Goal: Find specific page/section: Find specific page/section

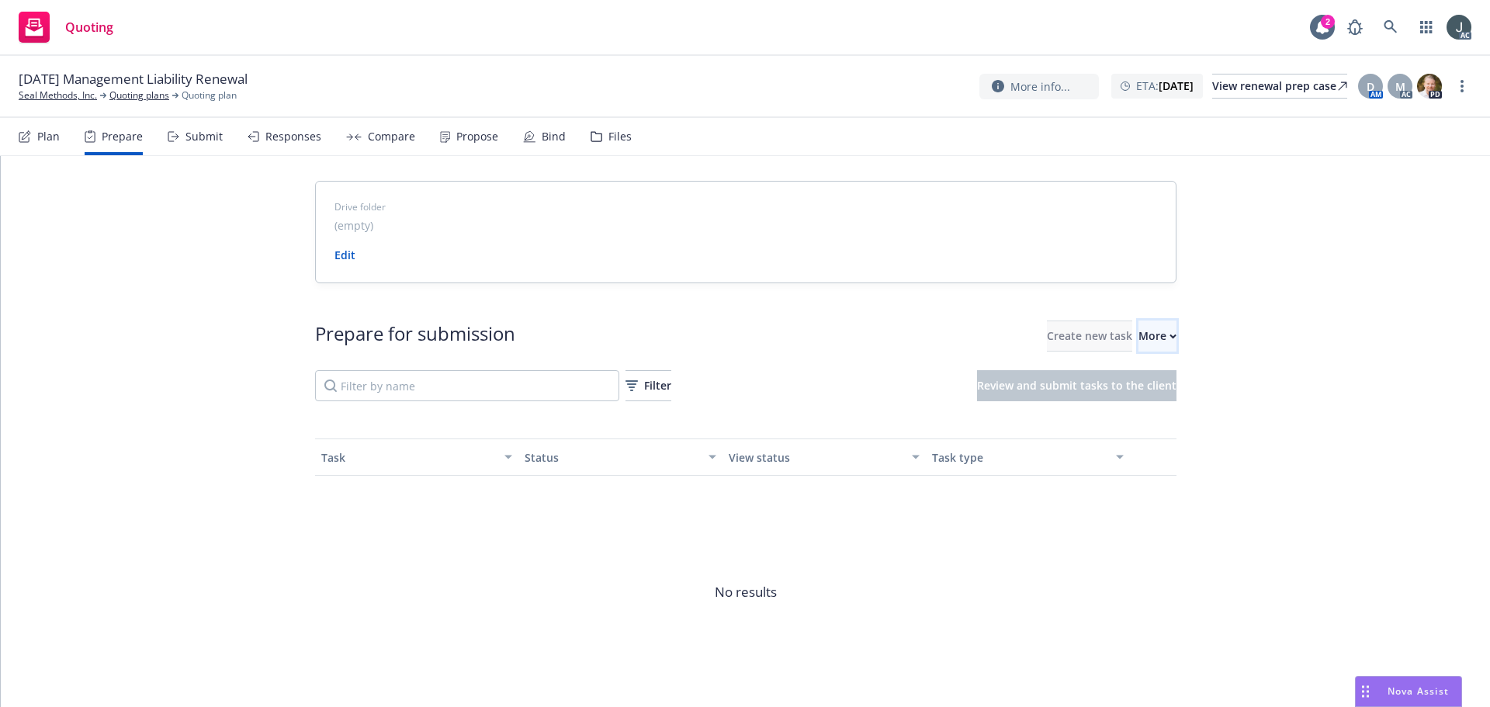
click at [1138, 344] on button "More" at bounding box center [1157, 335] width 38 height 31
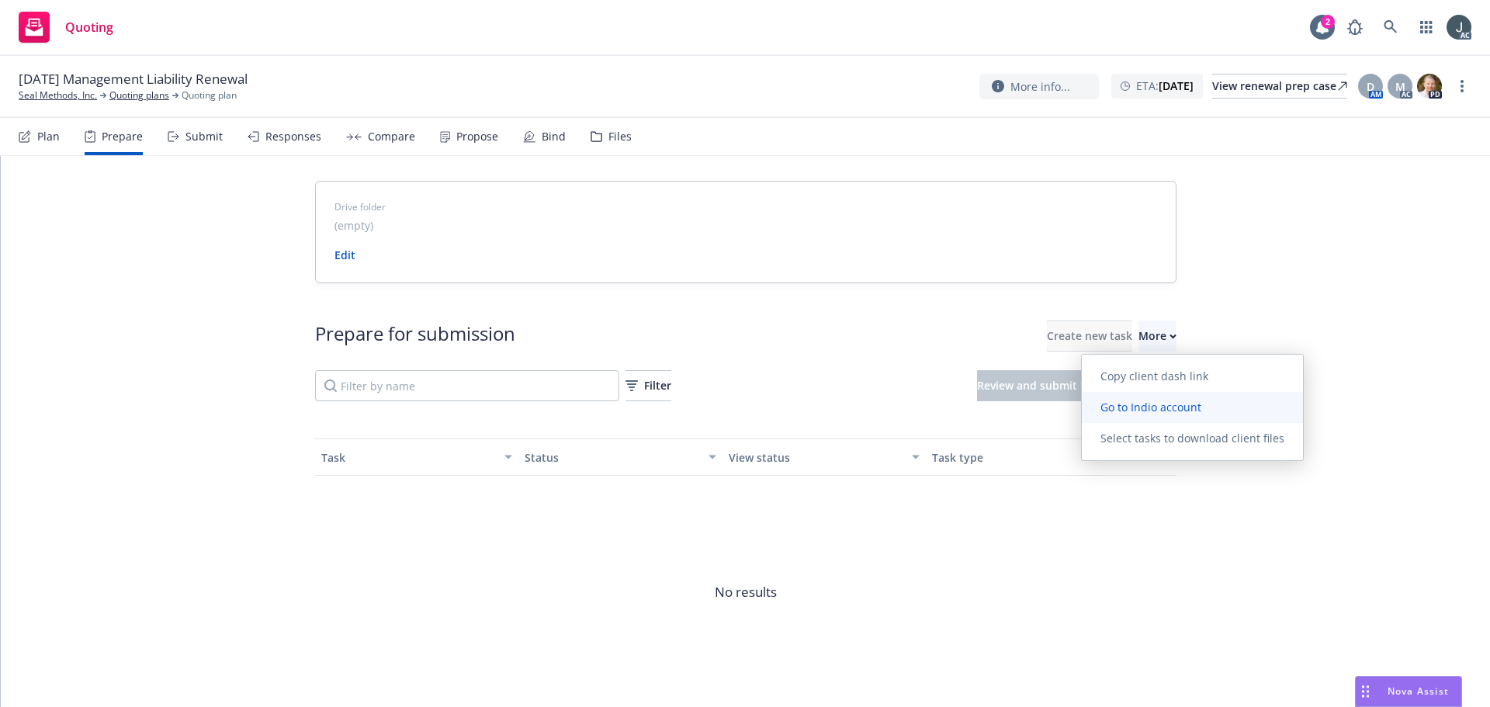
click at [1123, 409] on span "Go to Indio account" at bounding box center [1151, 407] width 138 height 15
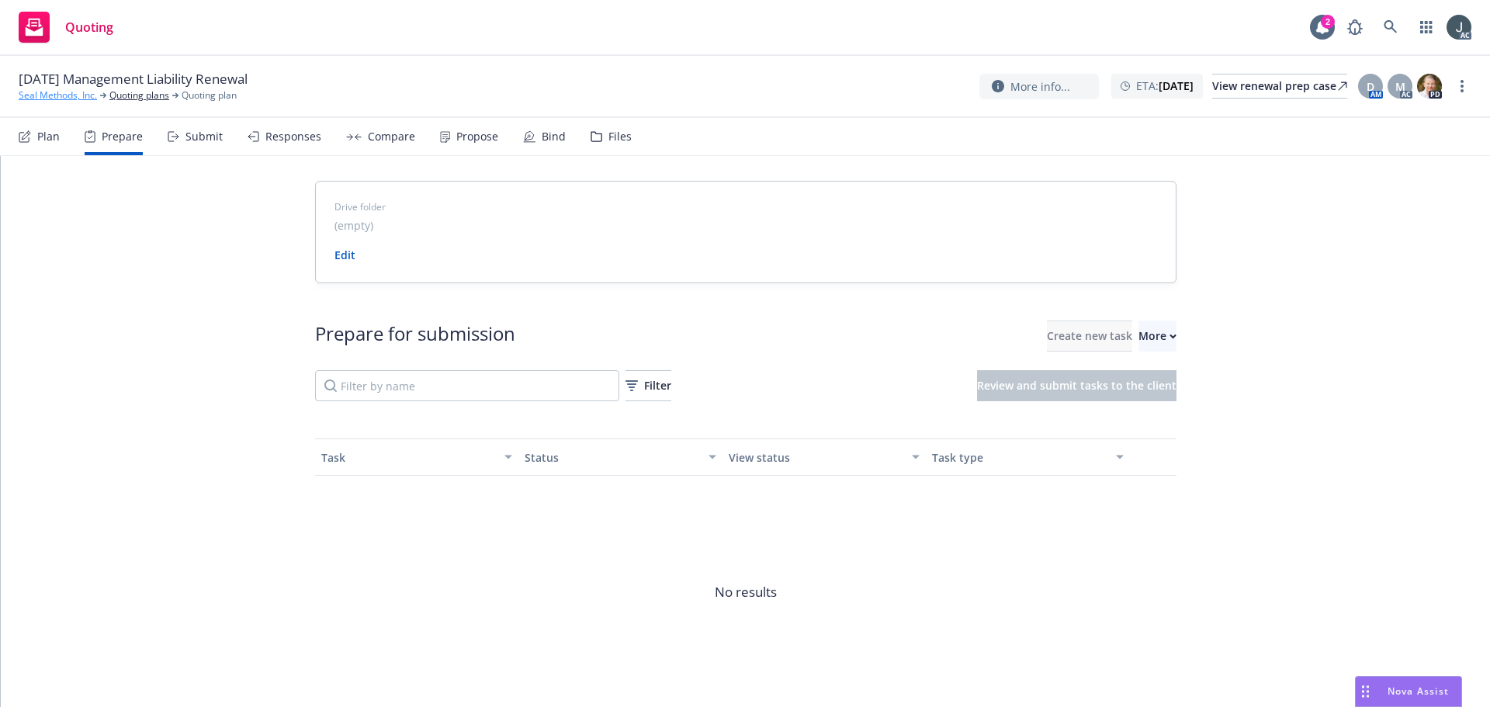
click at [70, 97] on link "Seal Methods, Inc." at bounding box center [58, 95] width 78 height 14
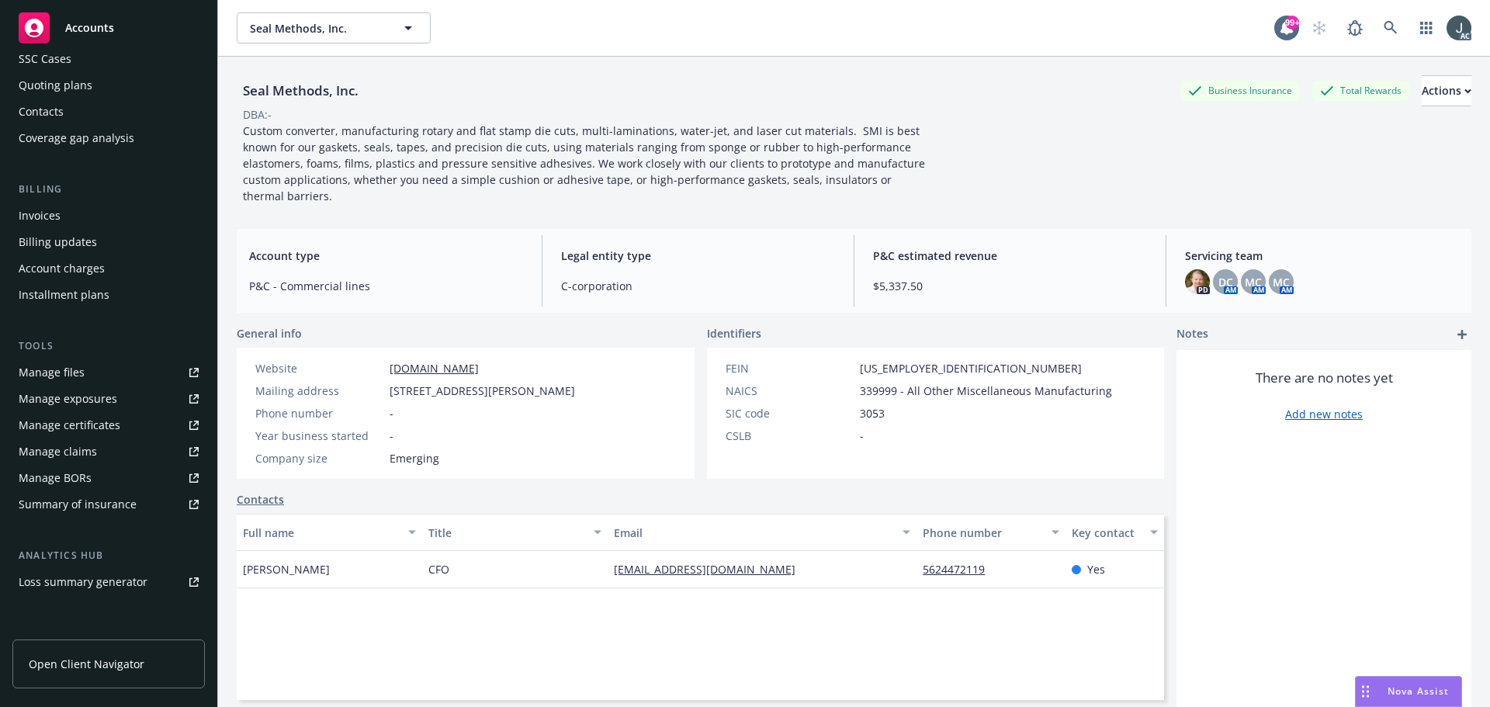
scroll to position [278, 0]
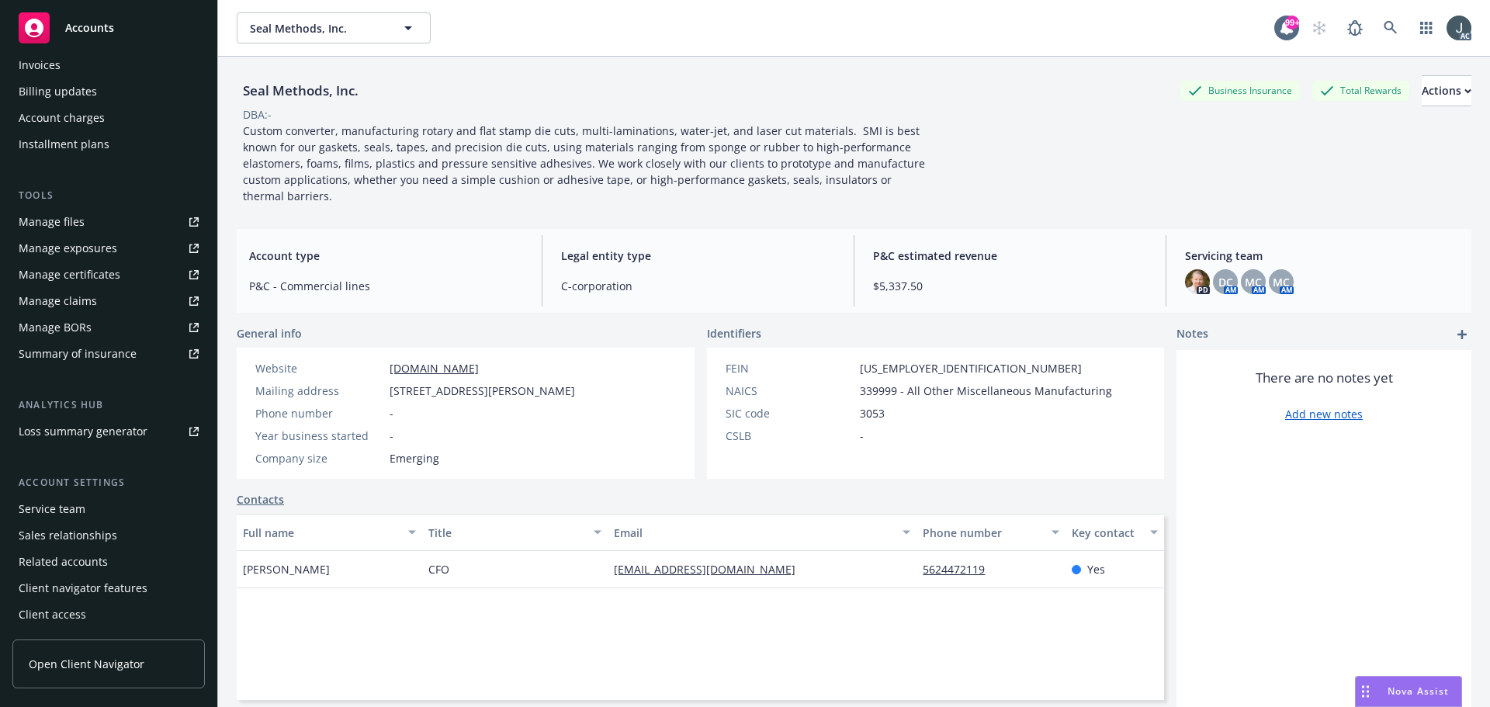
click at [74, 504] on div "Service team" at bounding box center [52, 509] width 67 height 25
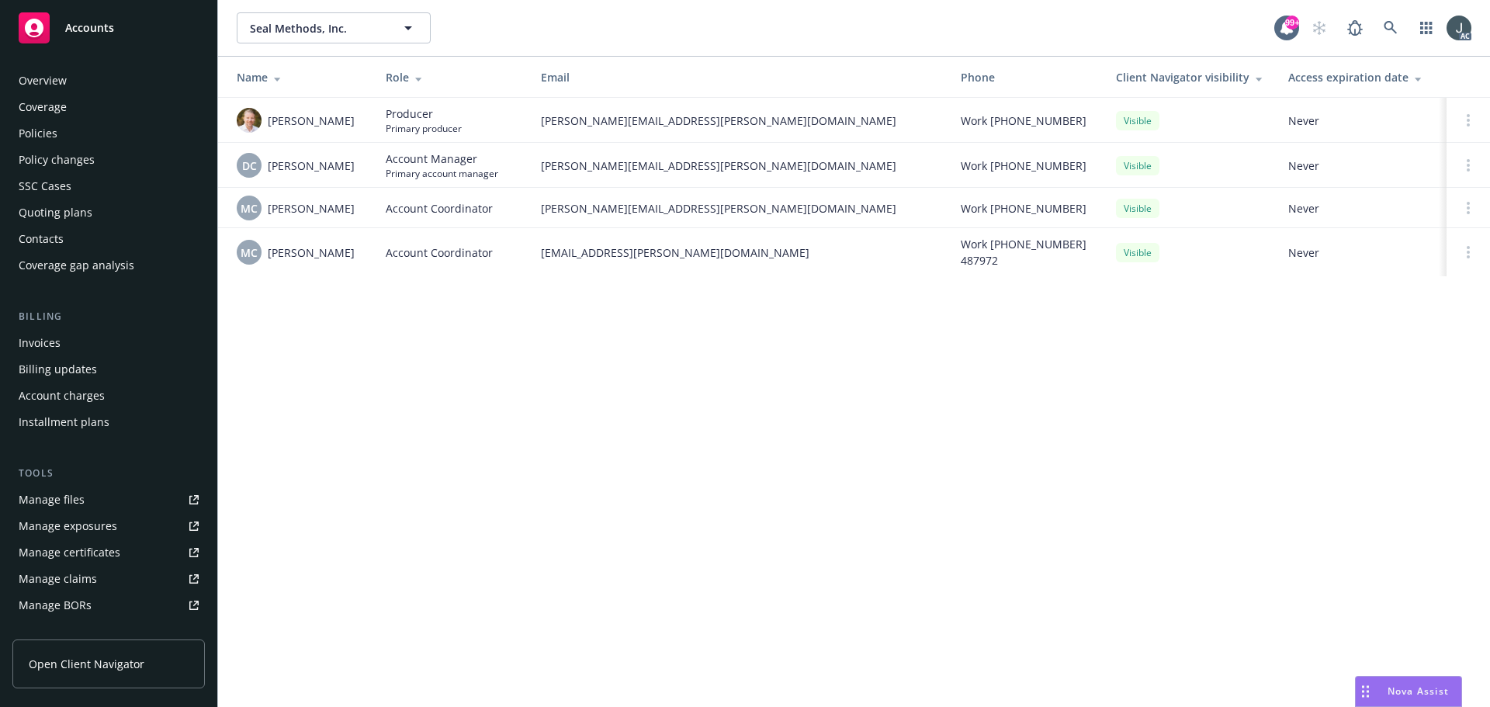
click at [52, 132] on div "Policies" at bounding box center [38, 133] width 39 height 25
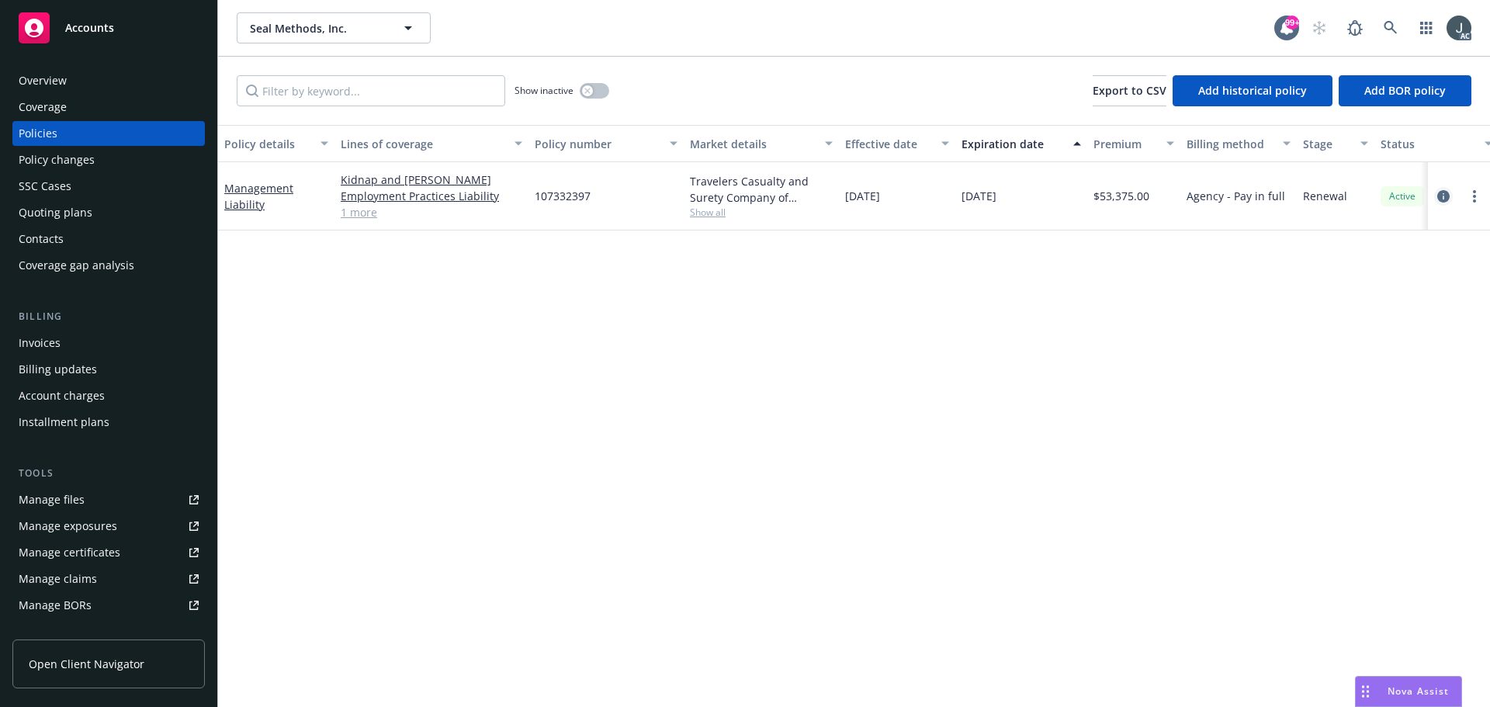
click at [1445, 194] on icon "circleInformation" at bounding box center [1443, 196] width 12 height 12
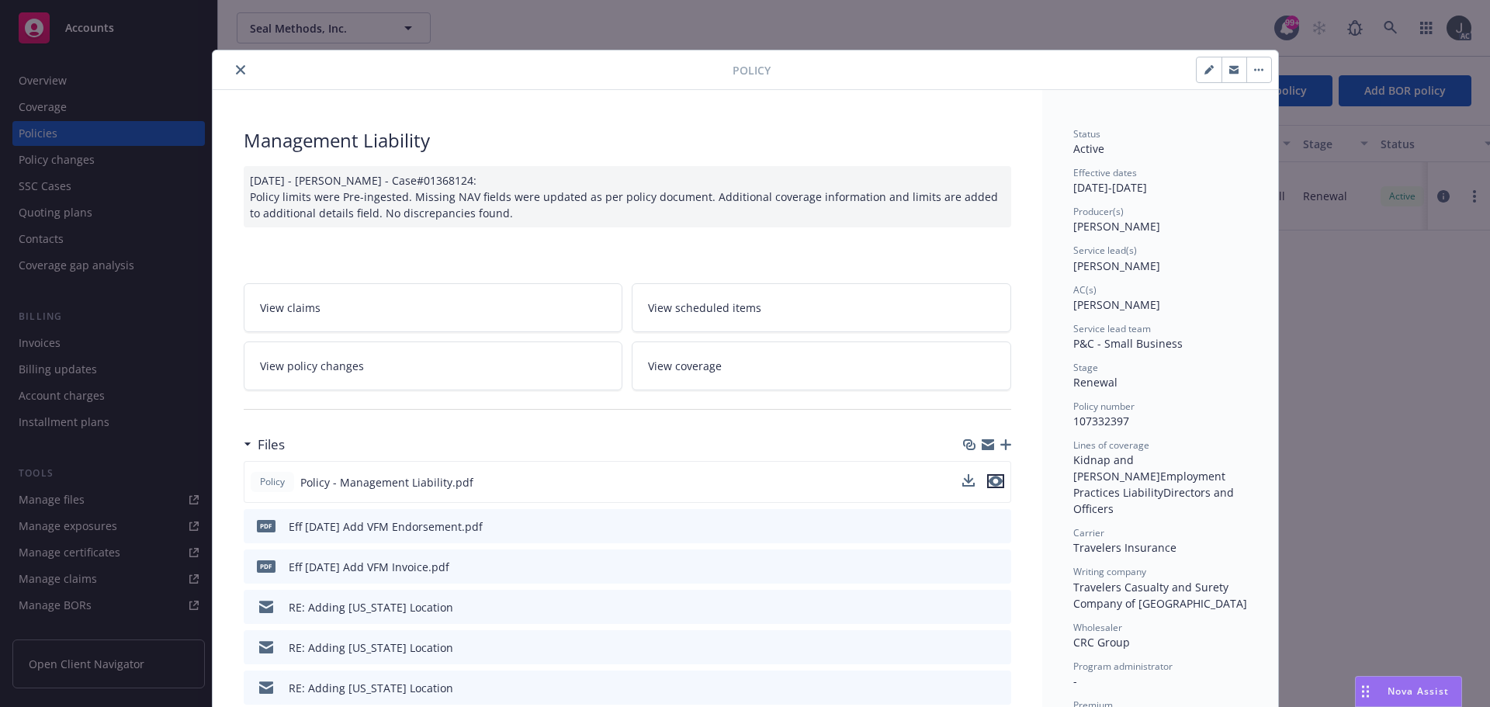
click at [993, 480] on icon "preview file" at bounding box center [995, 481] width 14 height 11
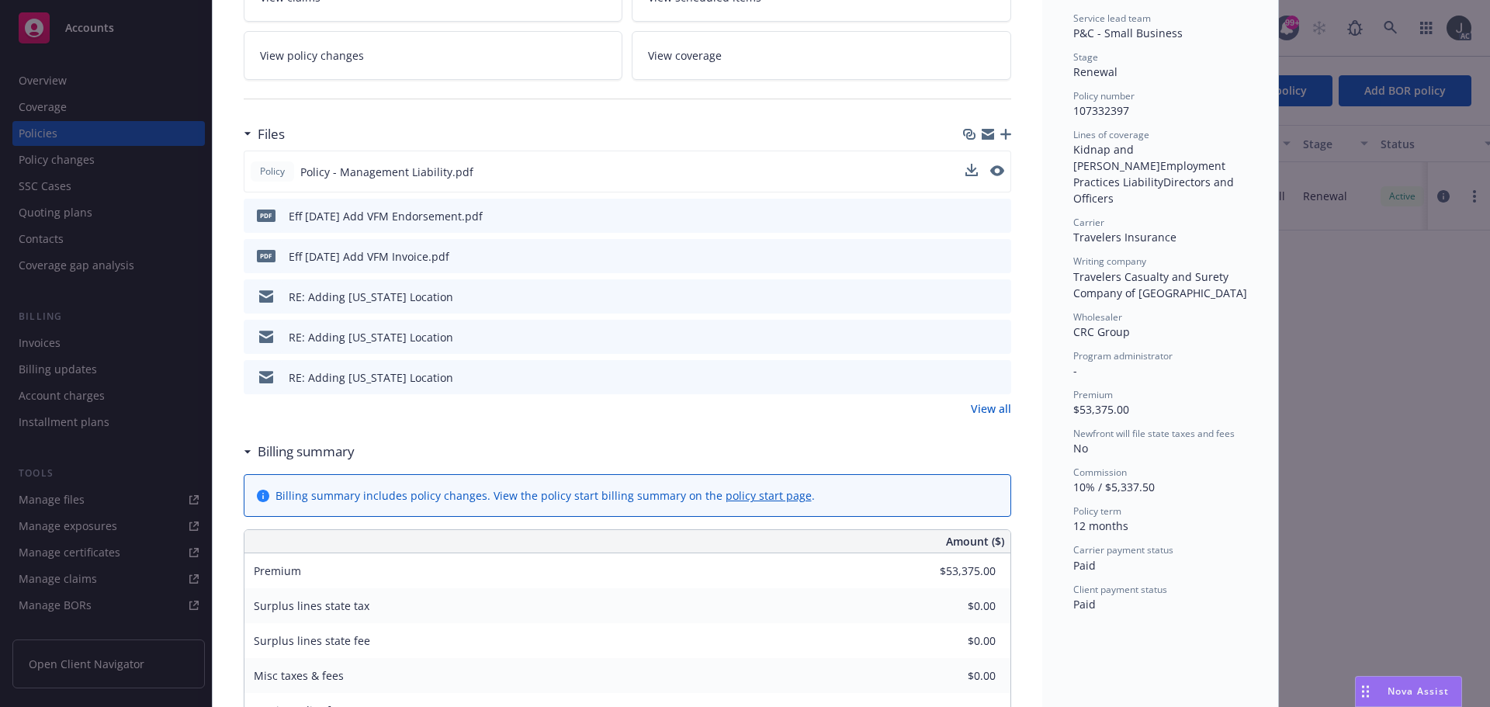
click at [988, 410] on link "View all" at bounding box center [991, 408] width 40 height 16
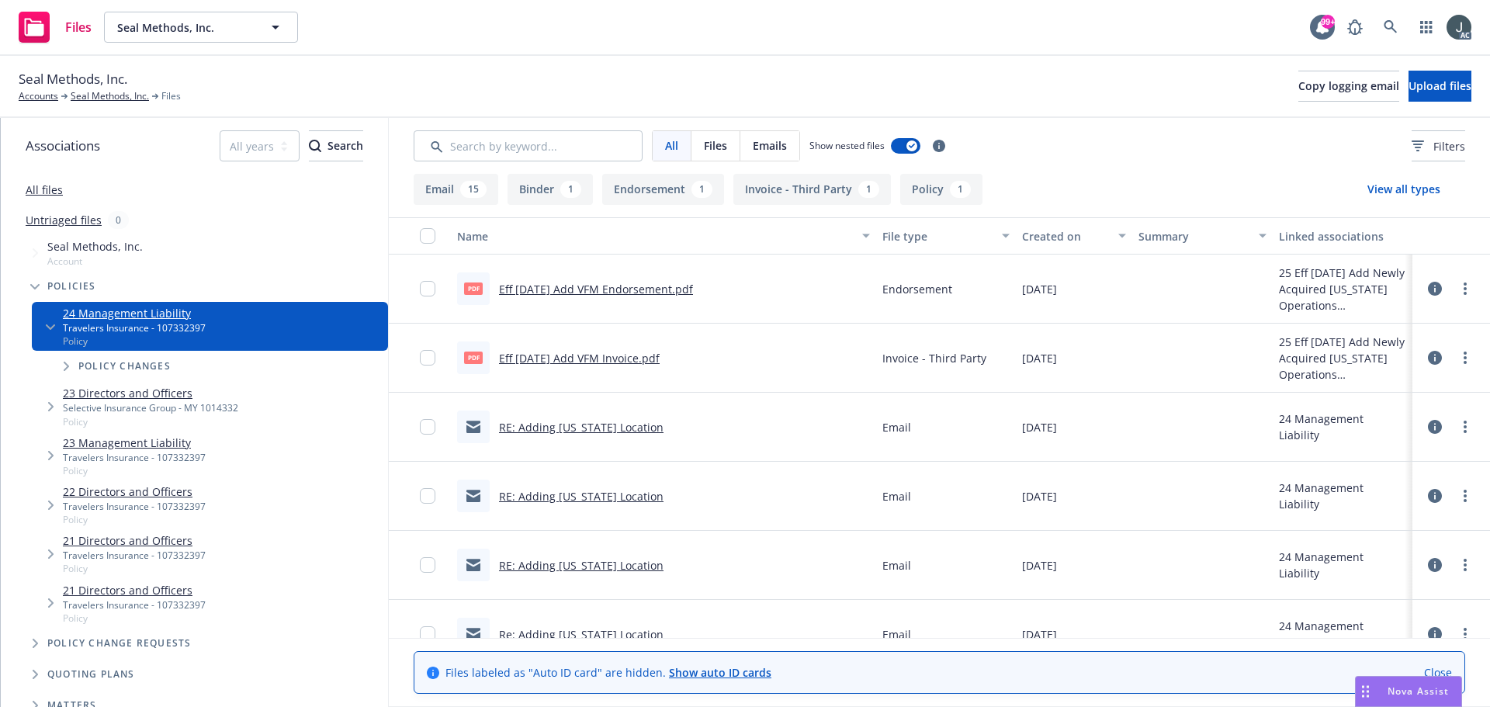
click at [639, 292] on link "Eff 12/03/2024 Add VFM Endorsement.pdf" at bounding box center [596, 289] width 194 height 15
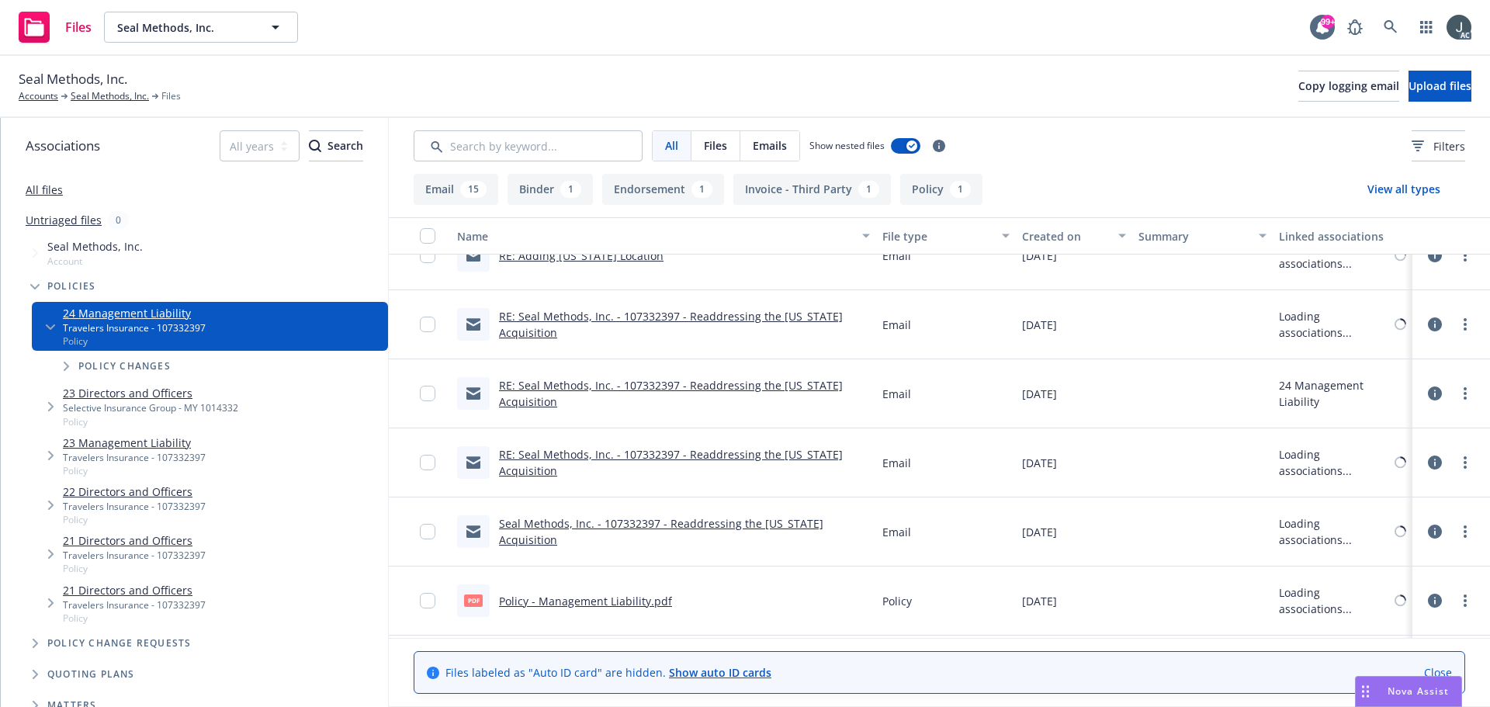
scroll to position [919, 0]
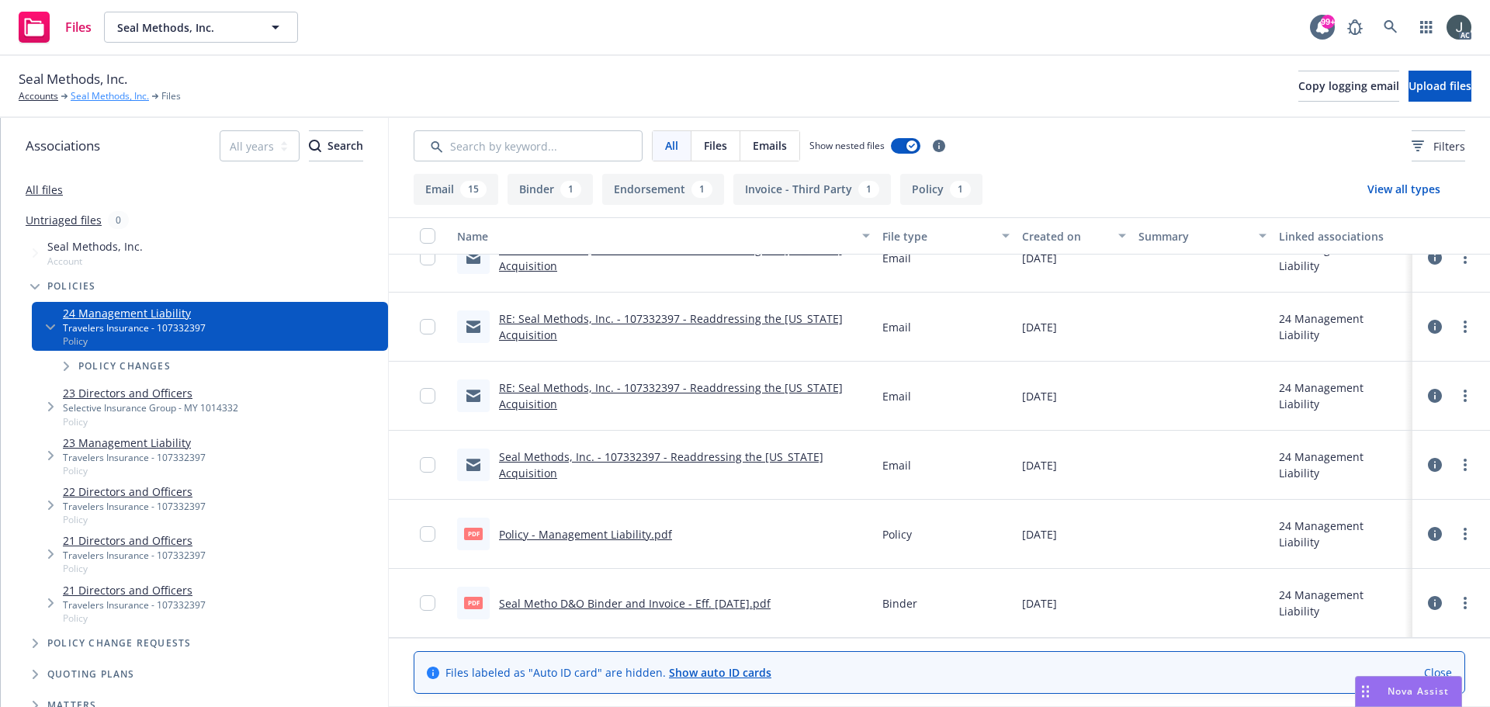
click at [88, 94] on link "Seal Methods, Inc." at bounding box center [110, 96] width 78 height 14
